Goal: Transaction & Acquisition: Obtain resource

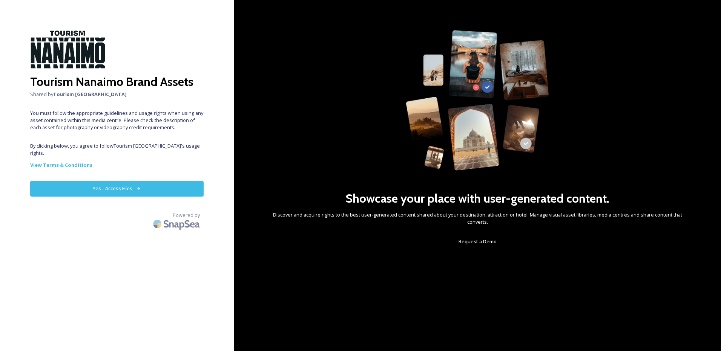
click at [167, 185] on button "Yes - Access Files" at bounding box center [116, 188] width 173 height 15
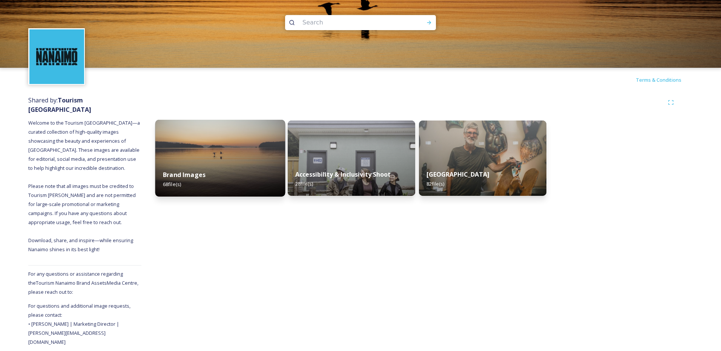
click at [229, 185] on div "Brand Images 68 file(s)" at bounding box center [220, 179] width 130 height 34
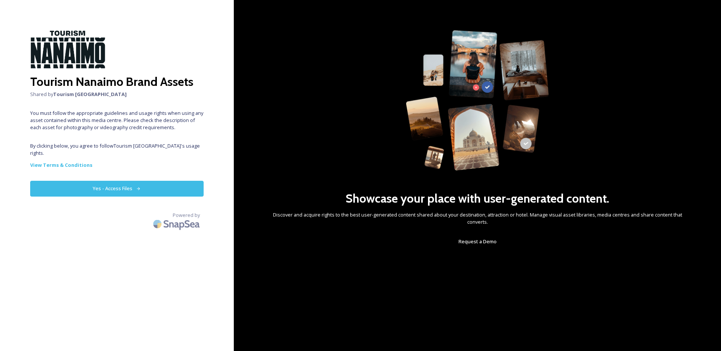
click at [149, 184] on button "Yes - Access Files" at bounding box center [116, 188] width 173 height 15
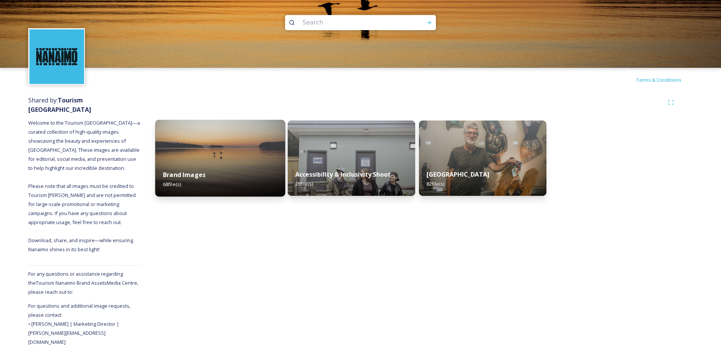
click at [255, 154] on img at bounding box center [220, 158] width 130 height 77
